Goal: Task Accomplishment & Management: Manage account settings

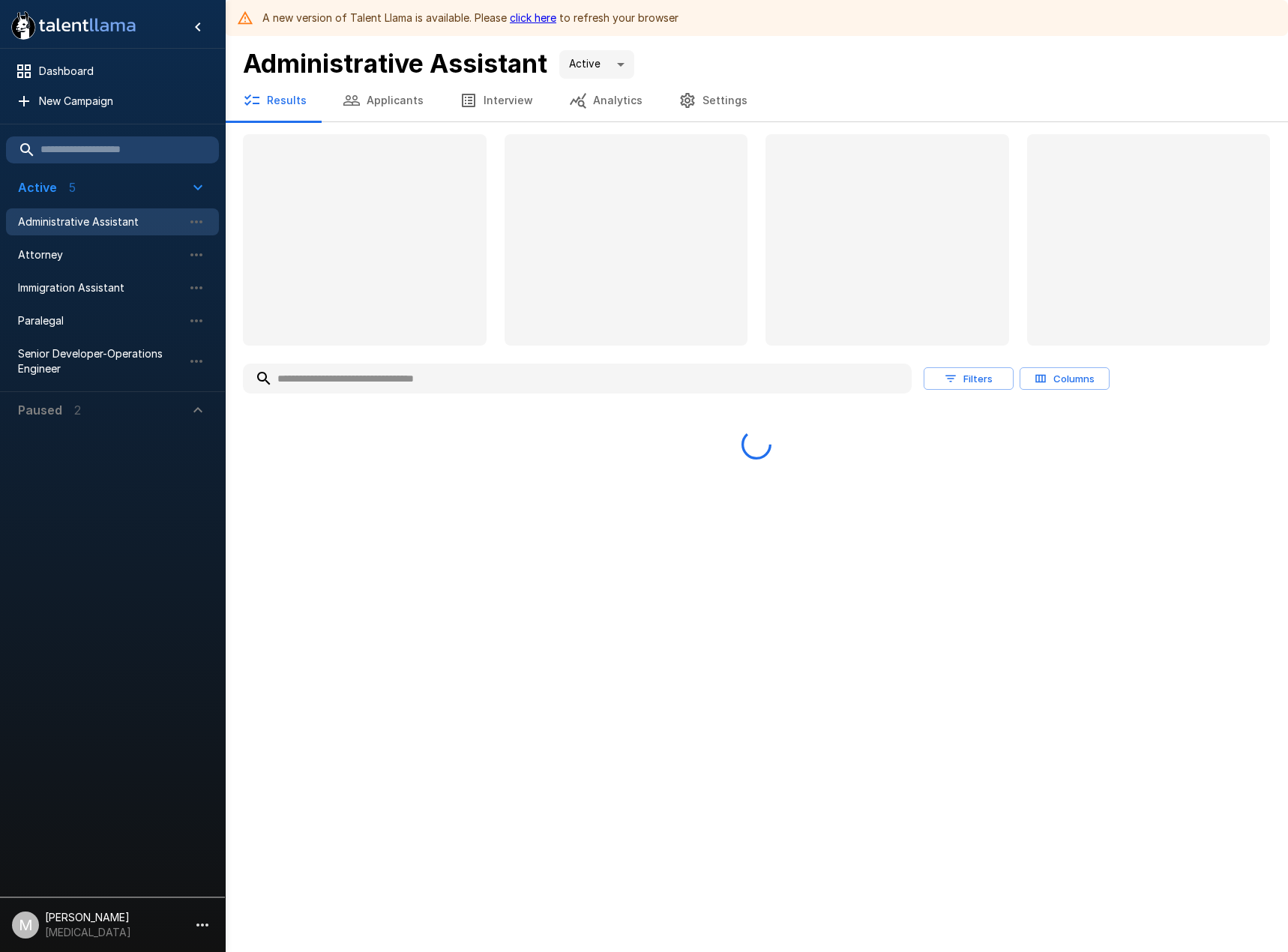
click at [394, 103] on button "Applicants" at bounding box center [383, 100] width 117 height 42
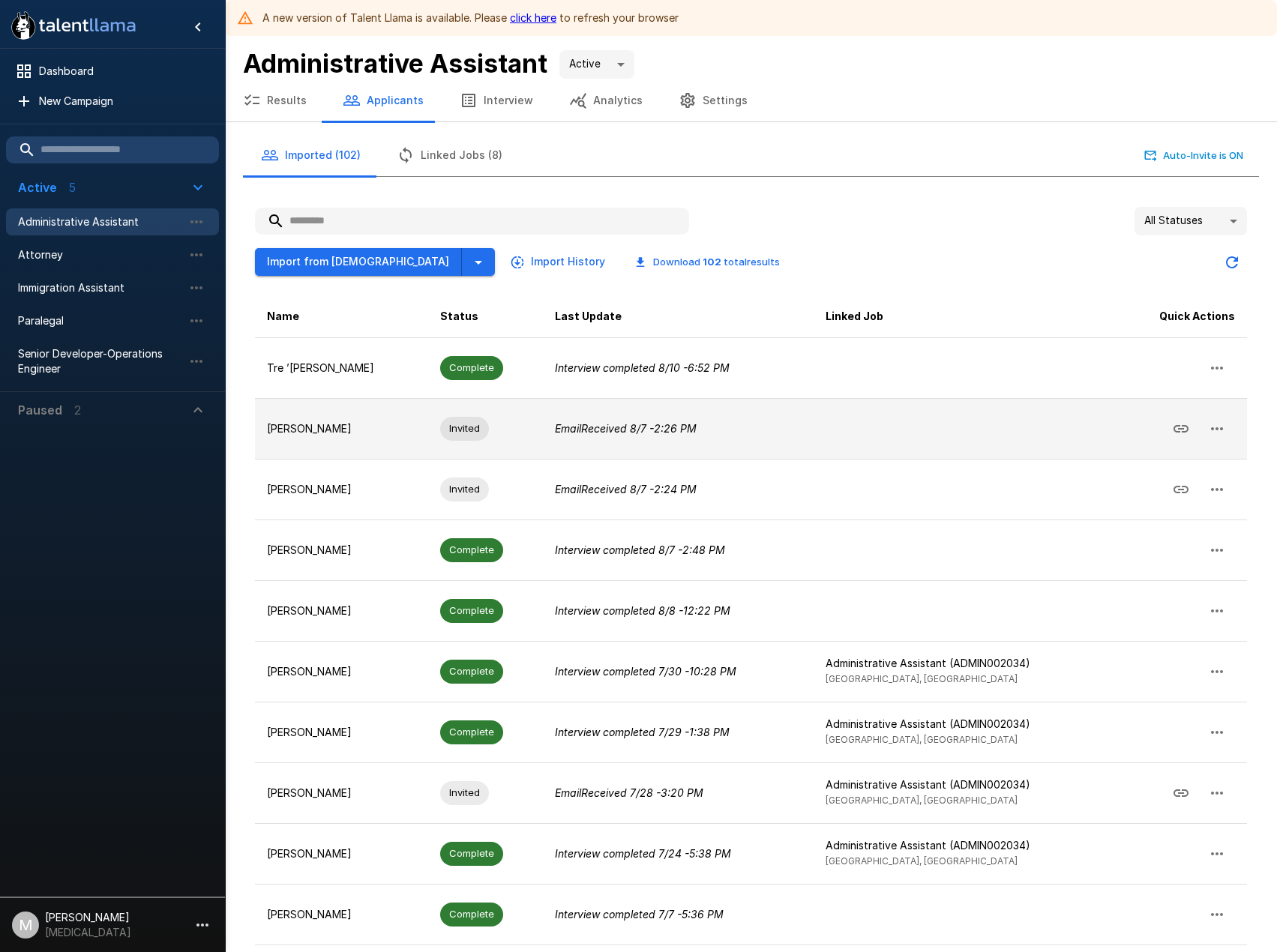
click at [460, 433] on span "Invited" at bounding box center [464, 429] width 48 height 14
click at [1221, 426] on icon "button" at bounding box center [1217, 429] width 18 height 18
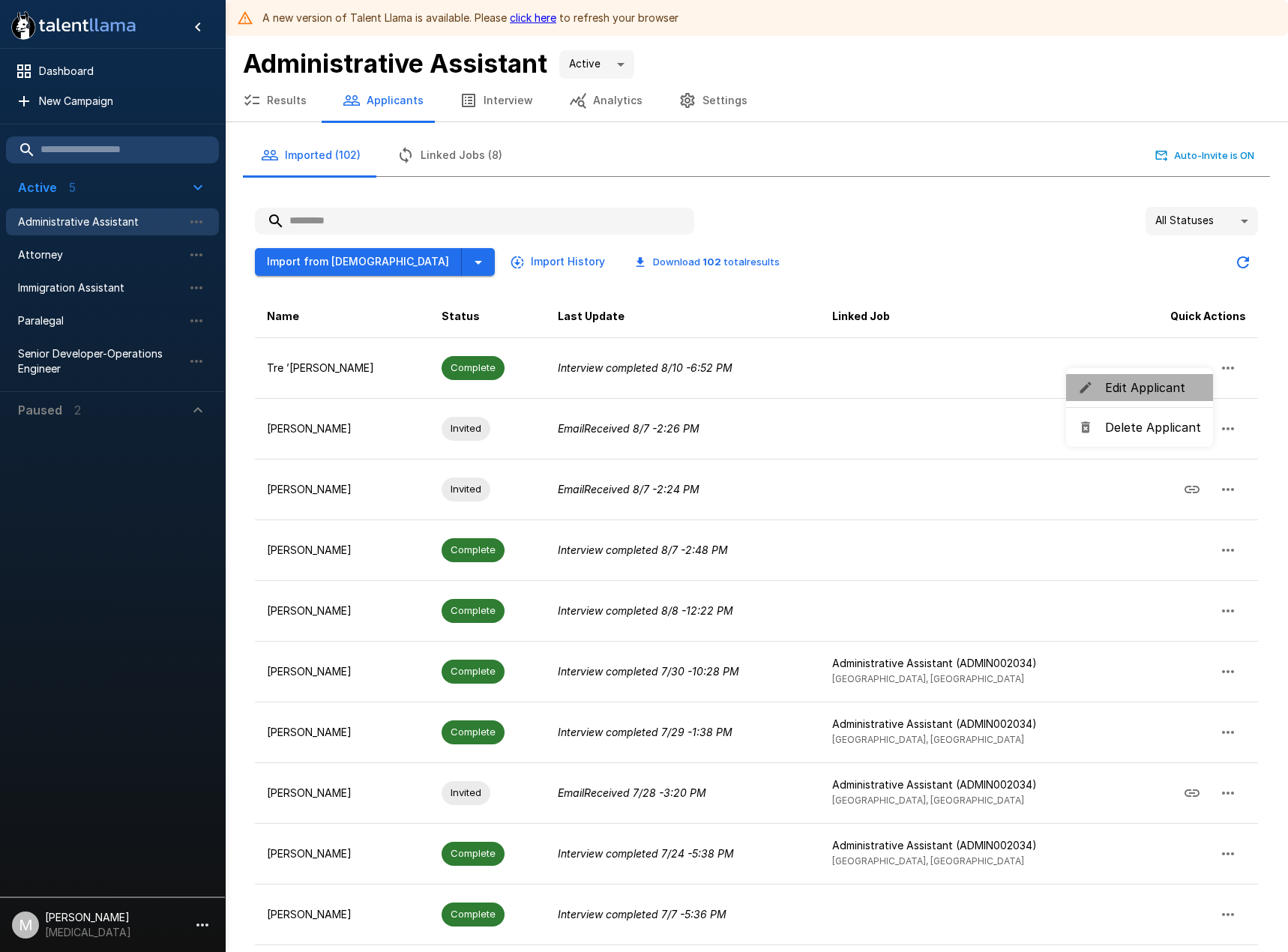
click at [1180, 388] on span "Edit Applicant" at bounding box center [1153, 387] width 96 height 18
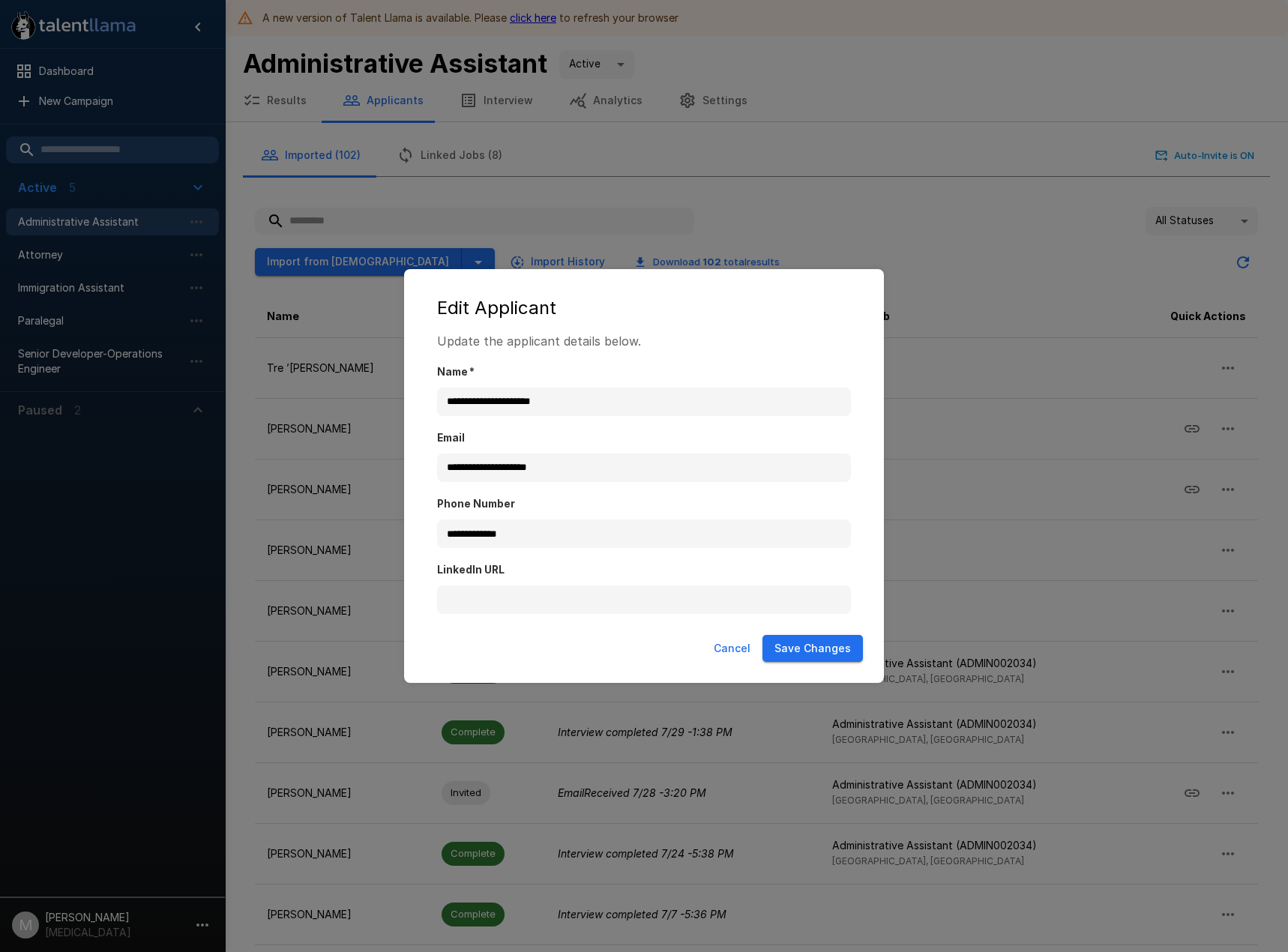
drag, startPoint x: 814, startPoint y: 632, endPoint x: 811, endPoint y: 642, distance: 10.4
click at [811, 642] on div "Cancel Save Changes" at bounding box center [644, 649] width 450 height 40
click at [811, 642] on button "Save Changes" at bounding box center [812, 649] width 101 height 28
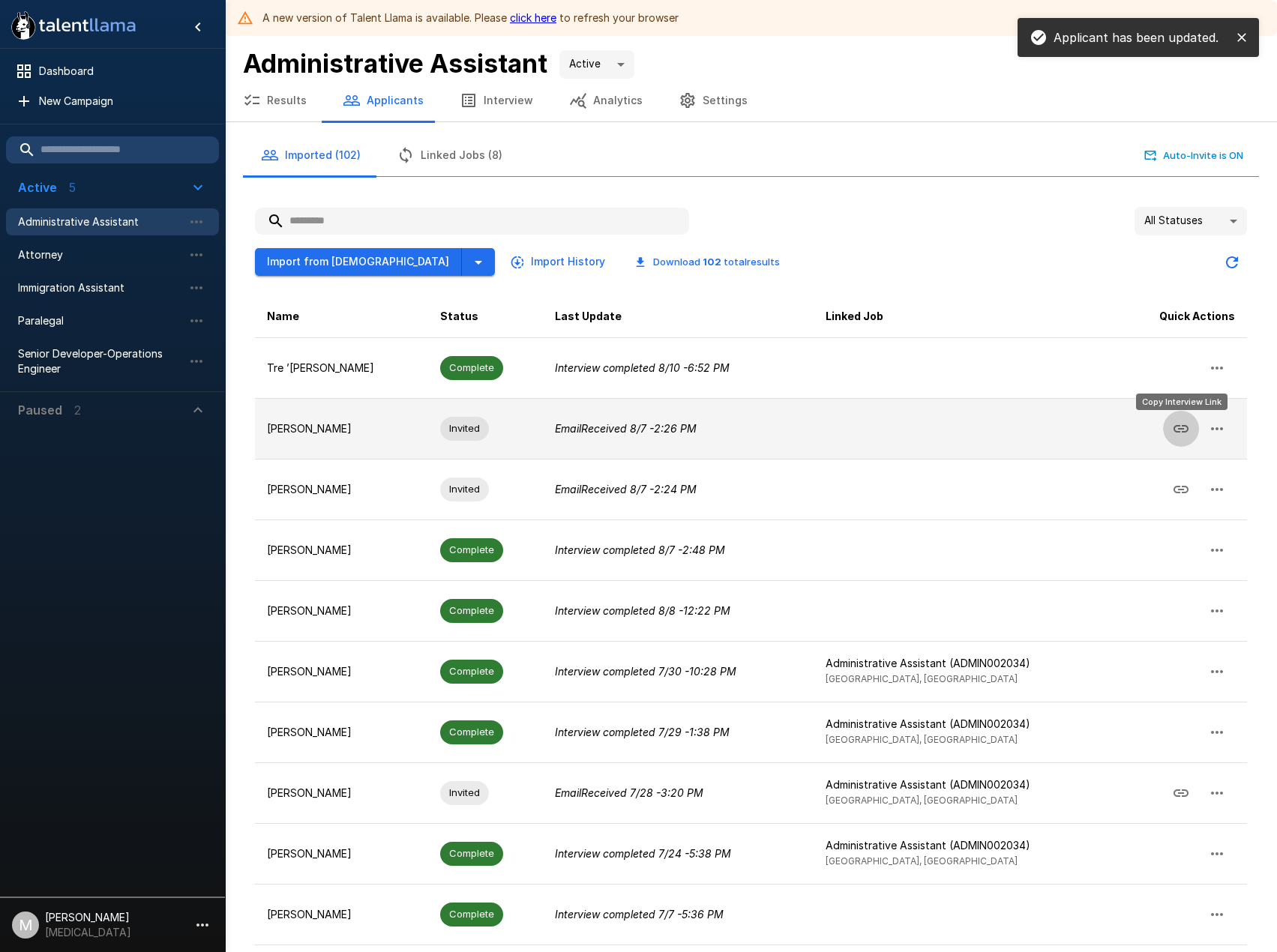
click at [1173, 431] on icon "Copy Interview Link" at bounding box center [1181, 429] width 18 height 18
click at [395, 409] on td "[PERSON_NAME]" at bounding box center [341, 428] width 173 height 60
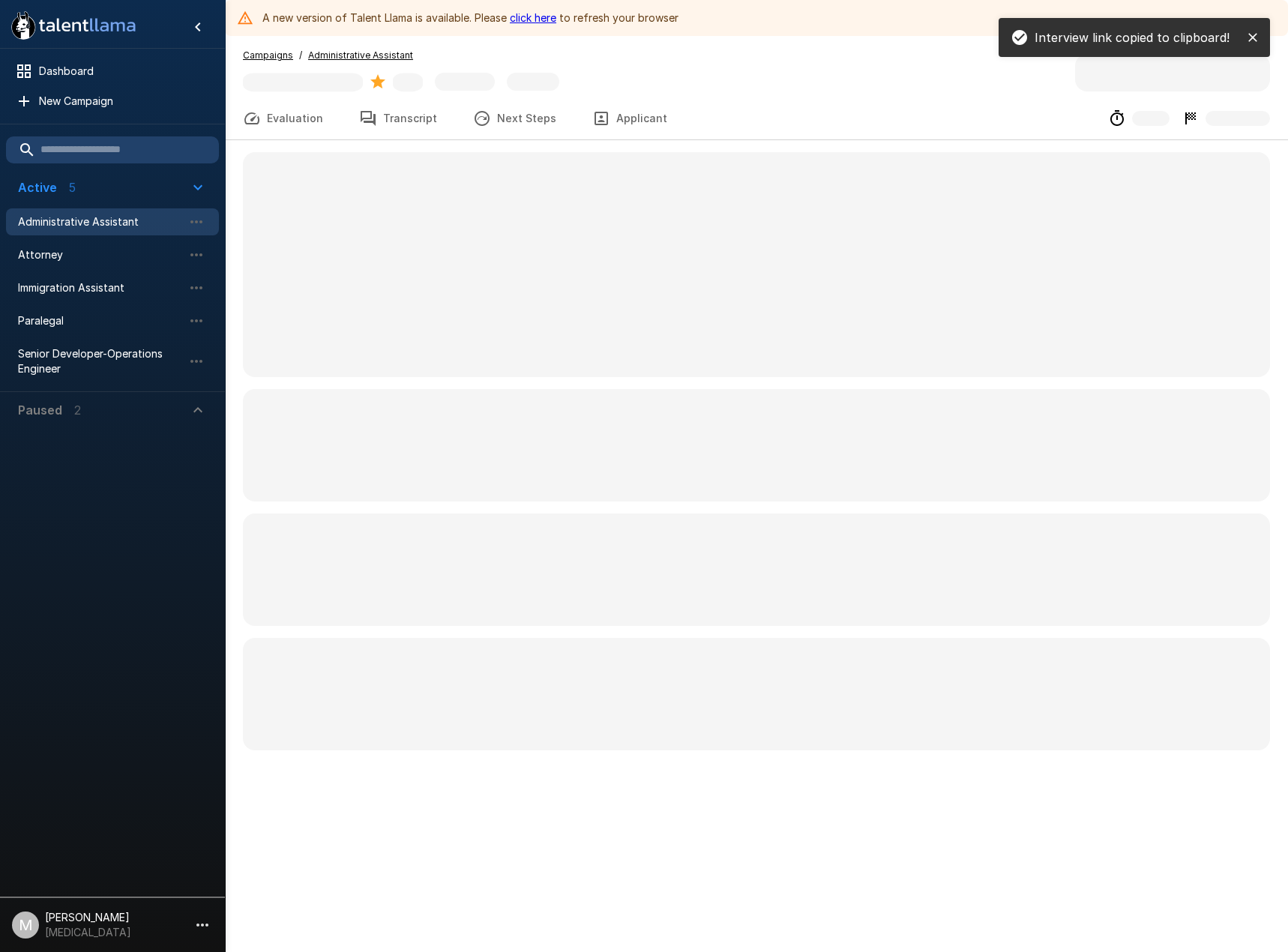
click at [398, 414] on span at bounding box center [757, 445] width 1028 height 113
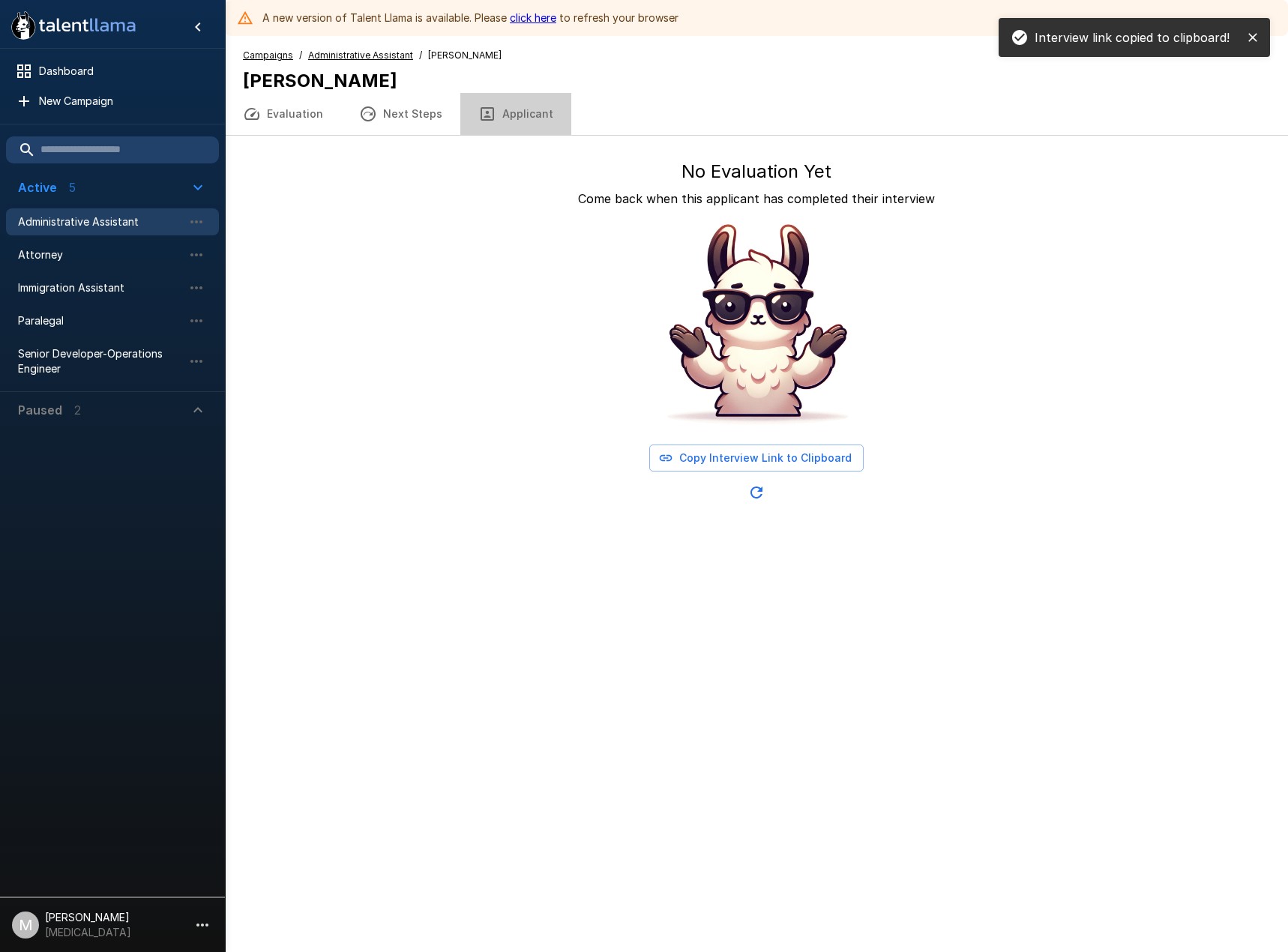
click at [520, 122] on button "Applicant" at bounding box center [516, 114] width 111 height 42
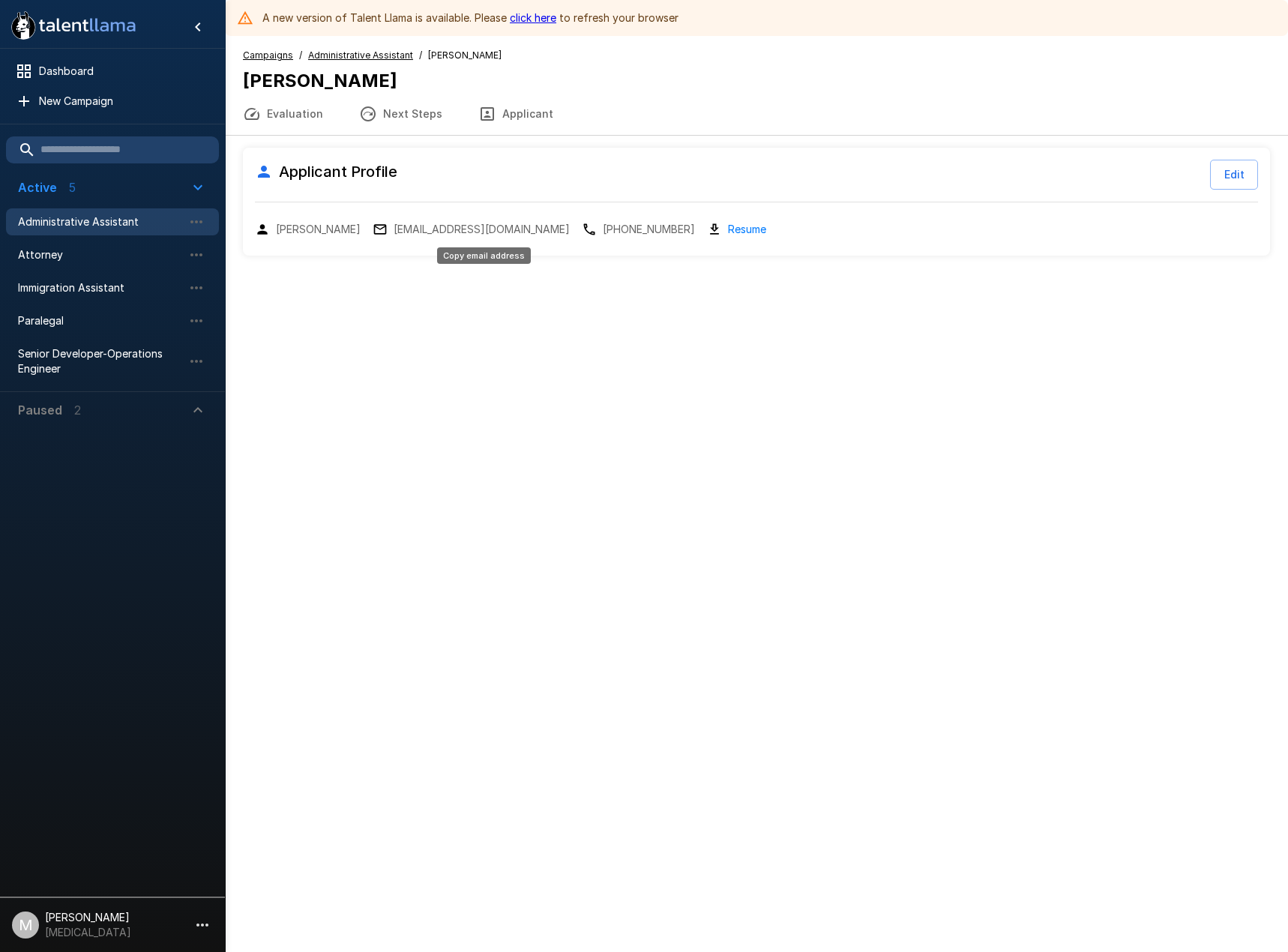
click at [467, 228] on p "[EMAIL_ADDRESS][DOMAIN_NAME]" at bounding box center [482, 229] width 176 height 15
click at [55, 280] on span "Immigration Assistant" at bounding box center [101, 287] width 165 height 15
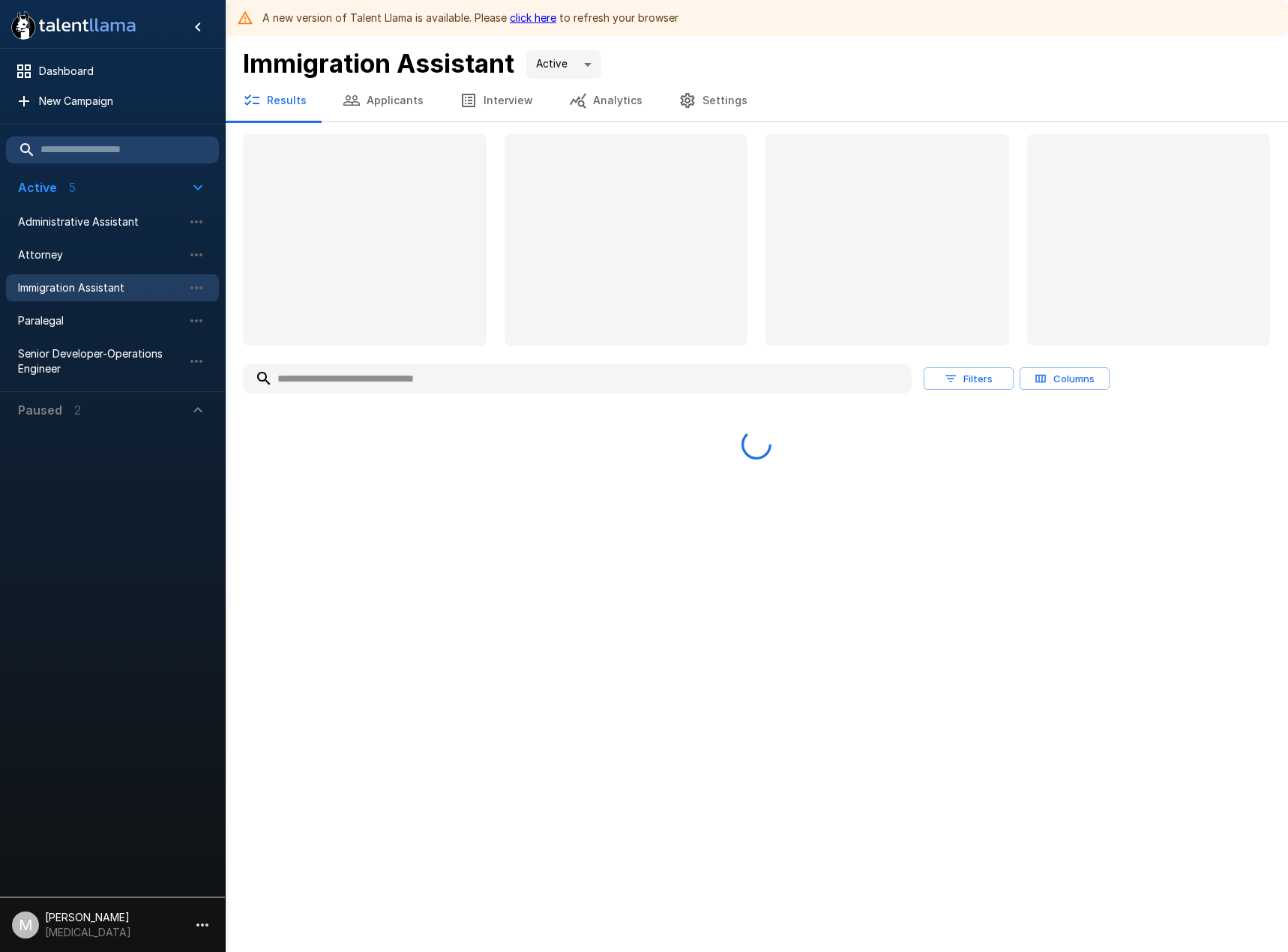
click at [360, 383] on input "text" at bounding box center [577, 379] width 669 height 27
click at [365, 371] on input "text" at bounding box center [577, 379] width 669 height 27
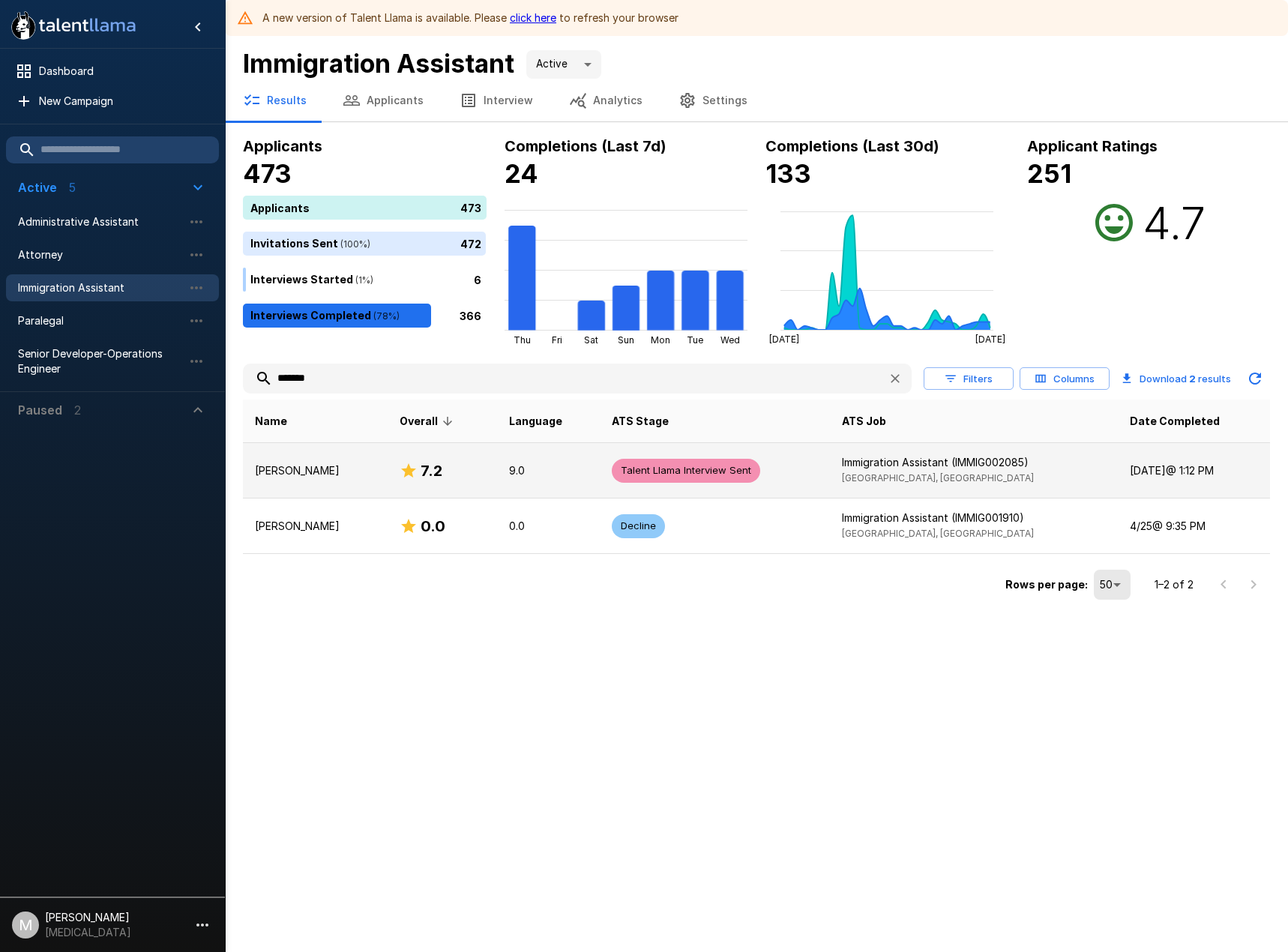
type input "*******"
click at [330, 473] on p "[PERSON_NAME]" at bounding box center [315, 471] width 121 height 15
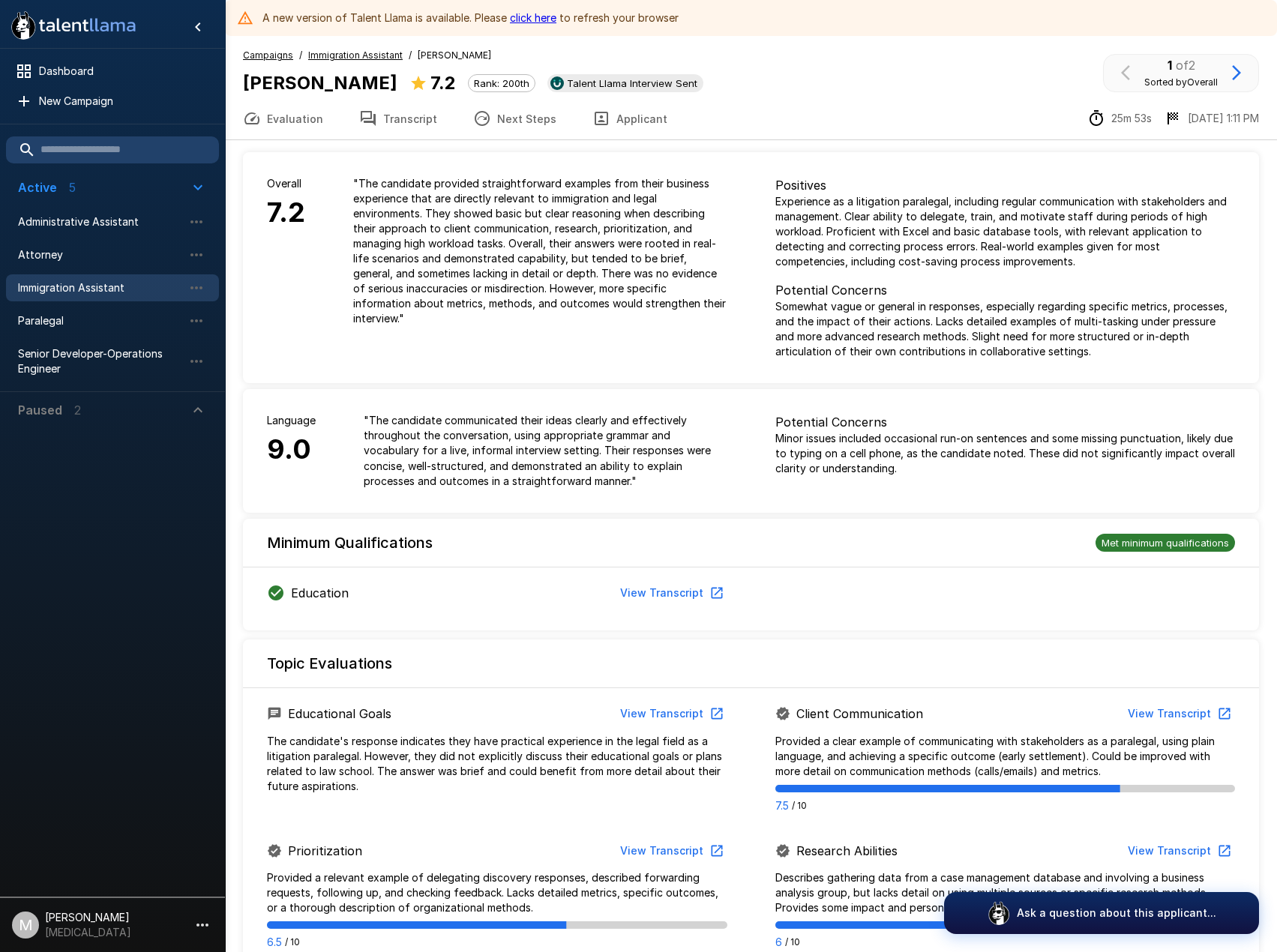
click at [595, 122] on icon "button" at bounding box center [601, 118] width 14 height 13
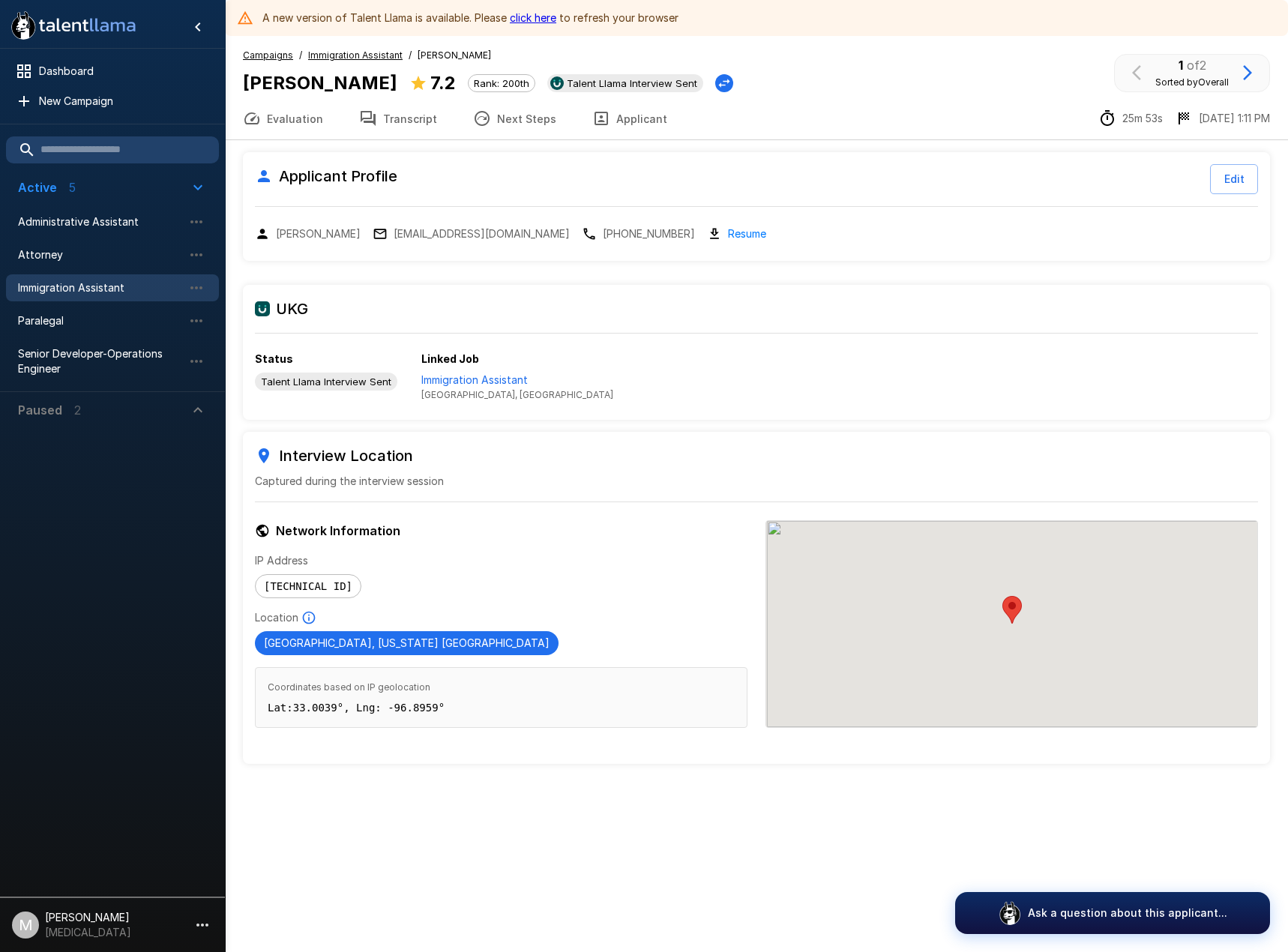
click at [728, 234] on link "Resume" at bounding box center [747, 233] width 38 height 17
